Goal: Task Accomplishment & Management: Complete application form

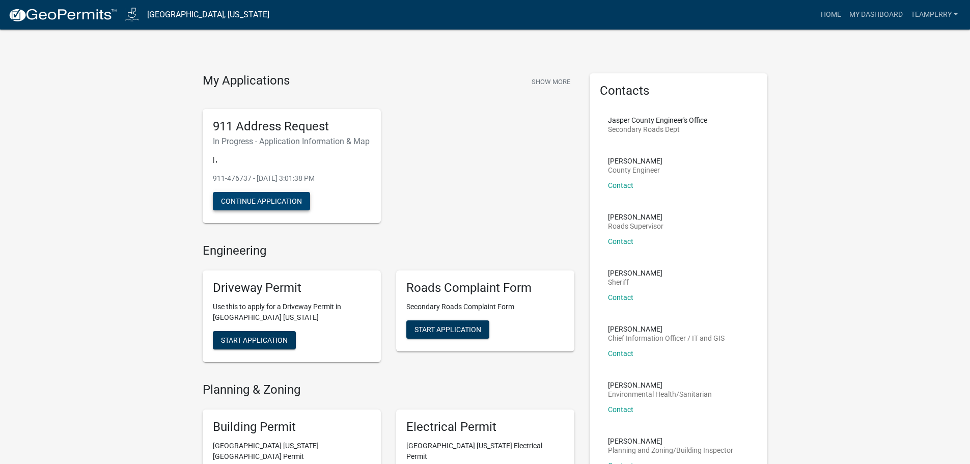
click at [261, 210] on button "Continue Application" at bounding box center [261, 201] width 97 height 18
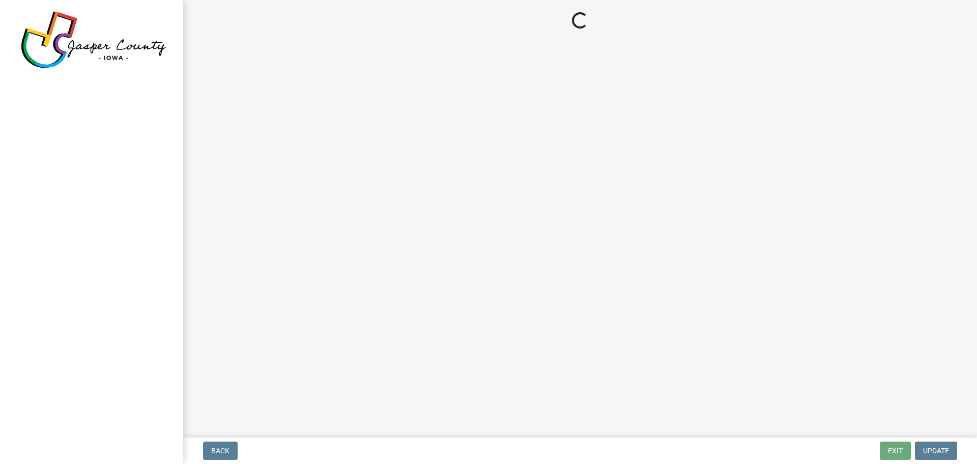
select select "90f2a809-b076-4f46-a099-f5abeade8225"
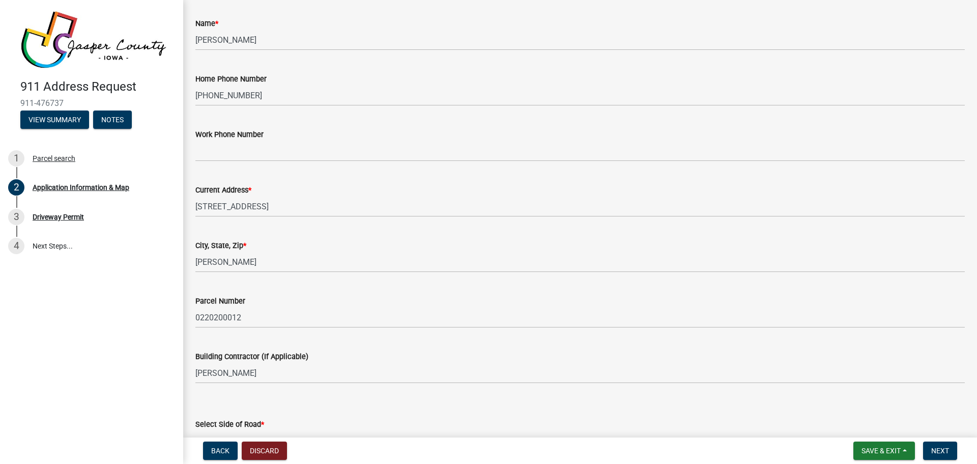
scroll to position [255, 0]
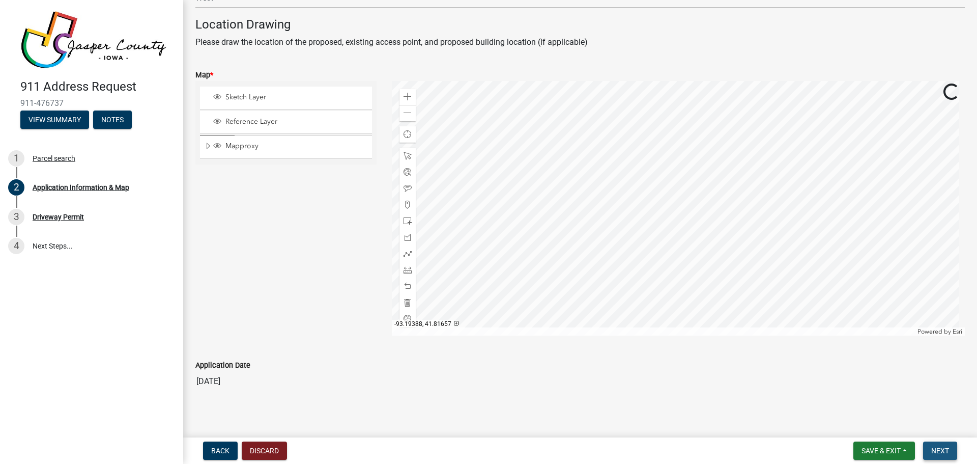
click at [946, 446] on span "Next" at bounding box center [941, 450] width 18 height 8
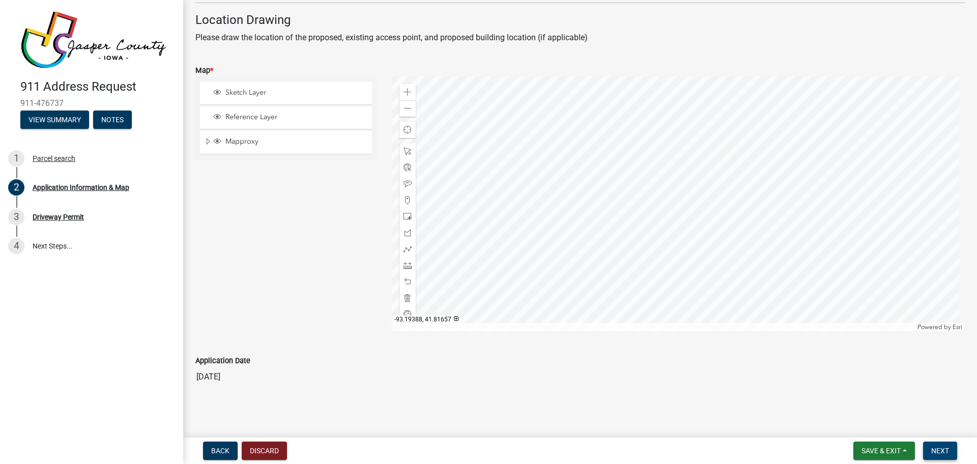
scroll to position [680, 0]
click at [939, 451] on span "Next" at bounding box center [941, 450] width 18 height 8
click at [950, 454] on button "Next" at bounding box center [940, 450] width 34 height 18
click at [940, 449] on span "Next" at bounding box center [941, 450] width 18 height 8
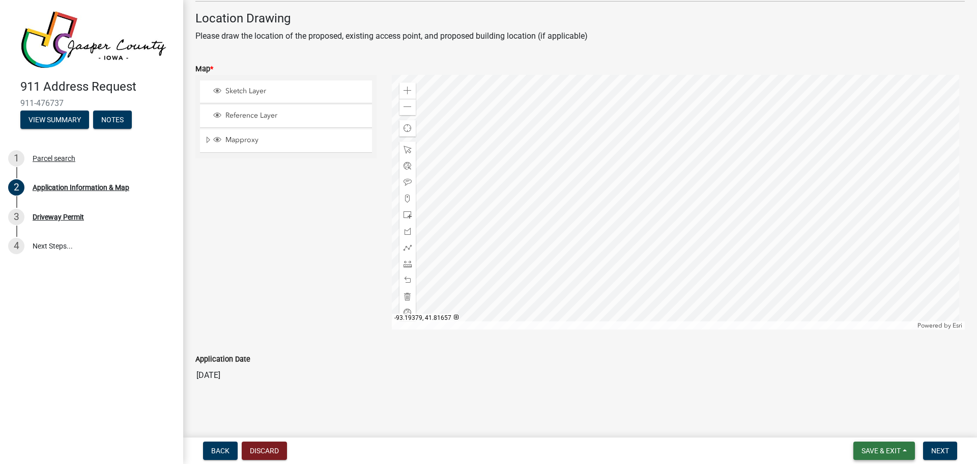
click at [894, 448] on span "Save & Exit" at bounding box center [881, 450] width 39 height 8
click at [866, 426] on button "Save & Exit" at bounding box center [874, 424] width 81 height 24
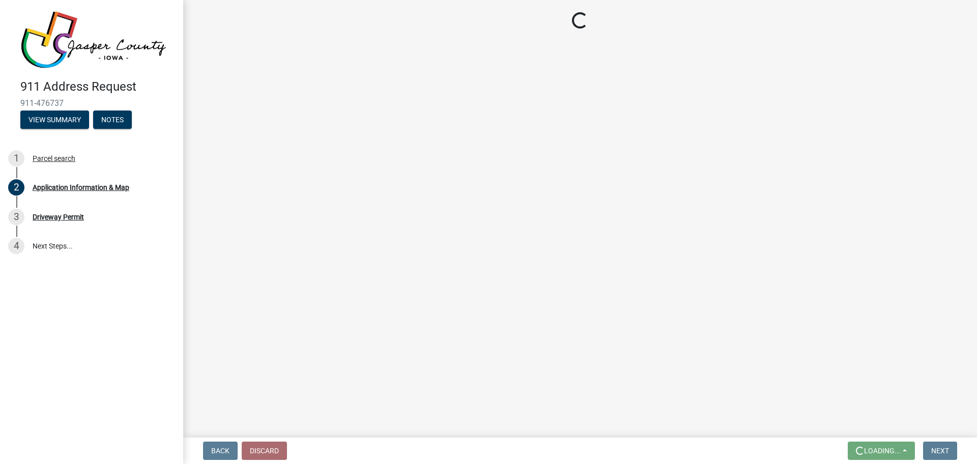
scroll to position [0, 0]
